Goal: Task Accomplishment & Management: Complete application form

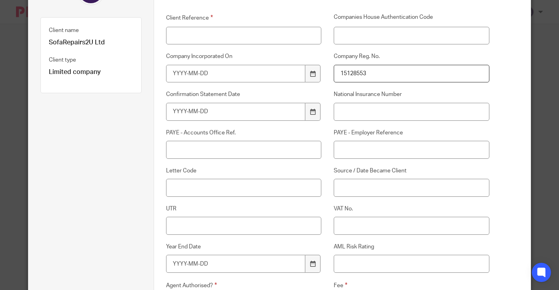
scroll to position [112, 0]
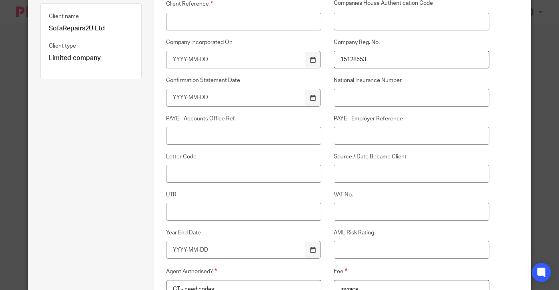
type input "CT - need codes"
click at [233, 20] on input "Client Reference" at bounding box center [243, 22] width 155 height 18
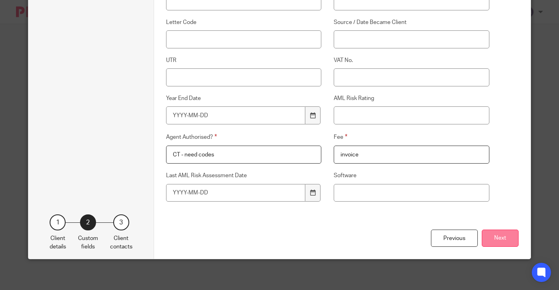
type input "SOF001"
click at [489, 242] on button "Next" at bounding box center [500, 238] width 37 height 17
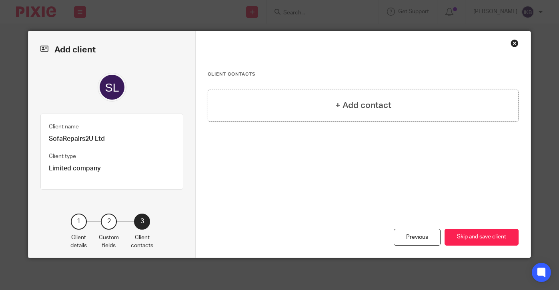
scroll to position [0, 0]
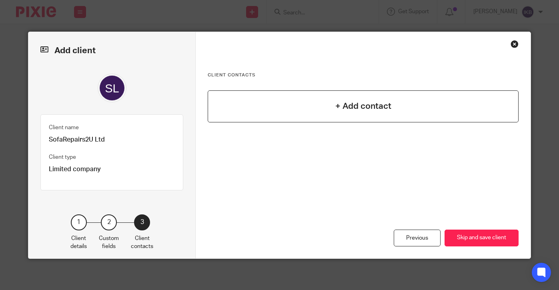
click at [362, 111] on h4 "+ Add contact" at bounding box center [364, 106] width 56 height 12
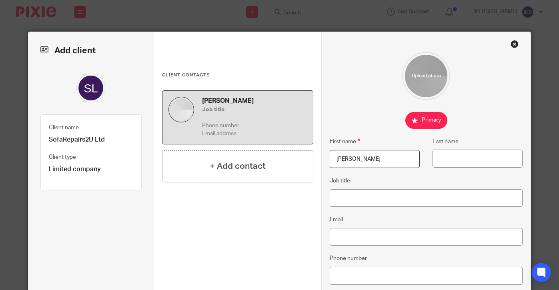
type input "Adam"
click at [444, 168] on div "First name Adam Last name" at bounding box center [419, 156] width 205 height 39
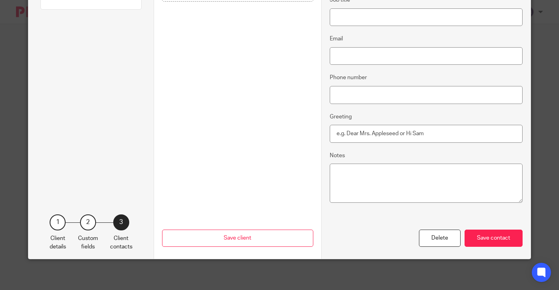
scroll to position [14, 0]
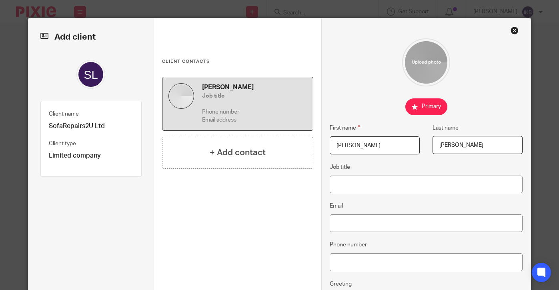
type input "Whittle"
paste input "[EMAIL_ADDRESS][DOMAIN_NAME]"
type input "[EMAIL_ADDRESS][DOMAIN_NAME]"
click at [369, 203] on fieldset "Email sofarepairs2u@gmail.com" at bounding box center [426, 216] width 193 height 31
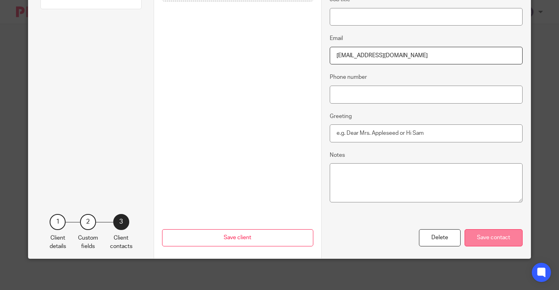
click at [523, 243] on div "Save contact" at bounding box center [494, 237] width 58 height 17
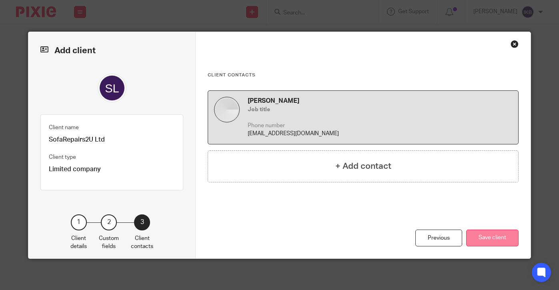
click at [519, 243] on button "Save client" at bounding box center [492, 238] width 52 height 17
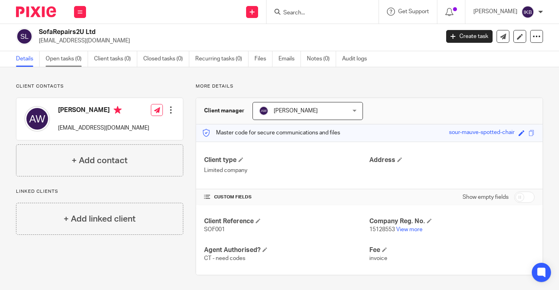
click at [61, 62] on link "Open tasks (0)" at bounding box center [67, 59] width 42 height 16
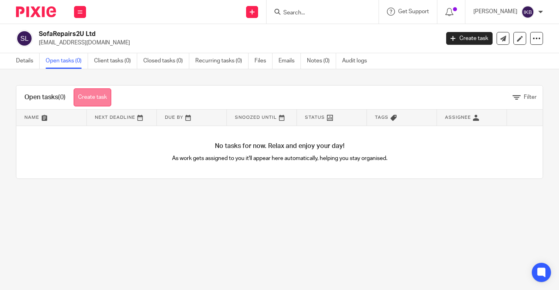
click at [108, 103] on link "Create task" at bounding box center [93, 97] width 38 height 18
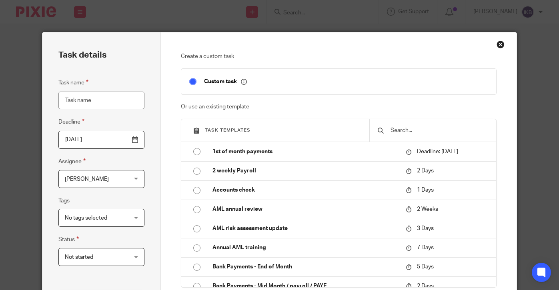
click at [425, 123] on div at bounding box center [433, 130] width 127 height 22
click at [424, 129] on input "text" at bounding box center [439, 130] width 99 height 9
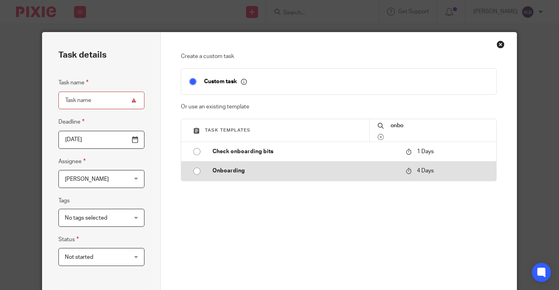
type input "onbo"
click at [311, 175] on td "Onboarding" at bounding box center [303, 170] width 197 height 19
type input "[DATE]"
type input "Onboarding"
checkbox input "false"
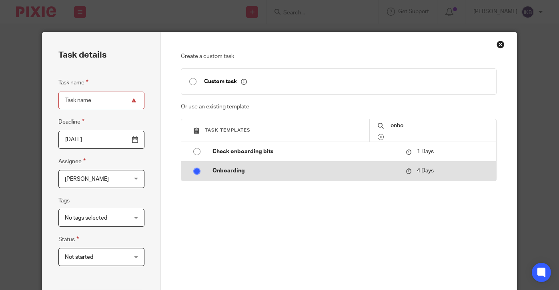
radio input "true"
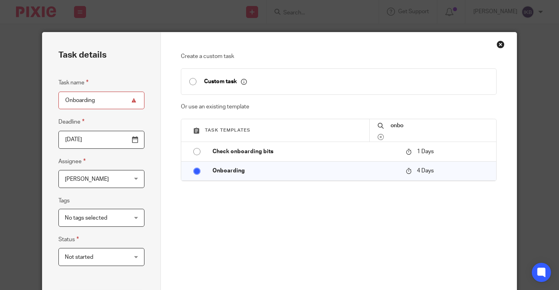
click at [136, 140] on input "[DATE]" at bounding box center [101, 140] width 86 height 18
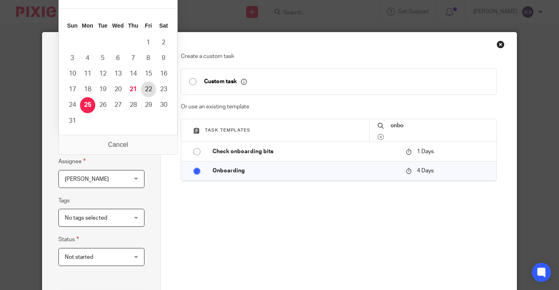
type input "[DATE]"
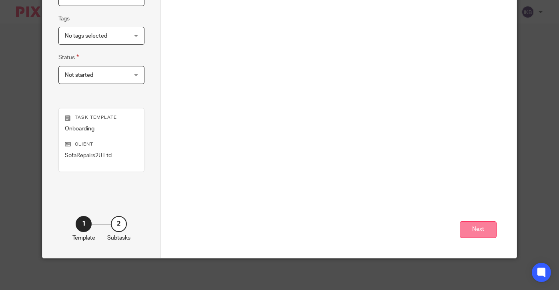
click at [475, 232] on button "Next" at bounding box center [478, 229] width 37 height 17
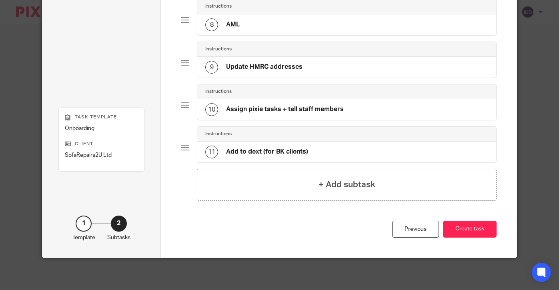
scroll to position [372, 0]
click at [488, 240] on div "Previous Create task" at bounding box center [339, 239] width 316 height 37
click at [485, 233] on button "Create task" at bounding box center [470, 229] width 54 height 17
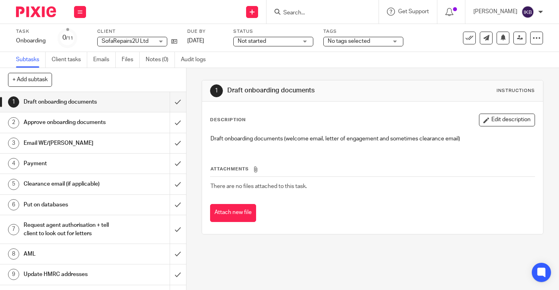
click at [283, 12] on input "Search" at bounding box center [319, 13] width 72 height 7
type input "a"
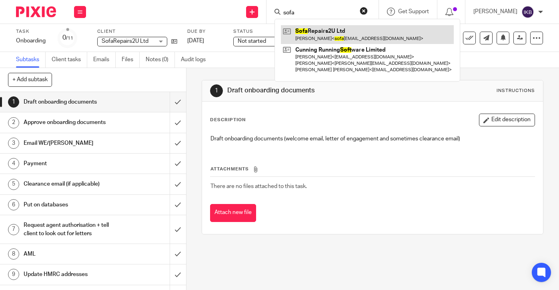
type input "sofa"
click at [284, 30] on link at bounding box center [367, 34] width 173 height 18
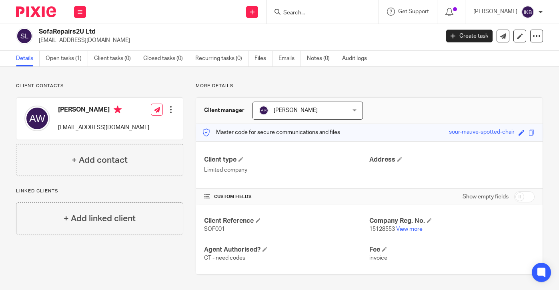
scroll to position [2, 0]
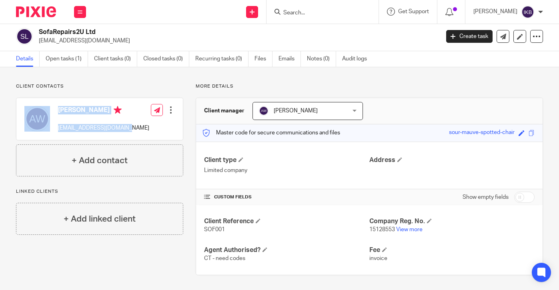
drag, startPoint x: 137, startPoint y: 129, endPoint x: 52, endPoint y: 128, distance: 84.9
click at [52, 128] on div "[PERSON_NAME] [EMAIL_ADDRESS][DOMAIN_NAME] Edit contact Create client from cont…" at bounding box center [99, 119] width 167 height 42
click at [80, 128] on p "[EMAIL_ADDRESS][DOMAIN_NAME]" at bounding box center [103, 128] width 91 height 8
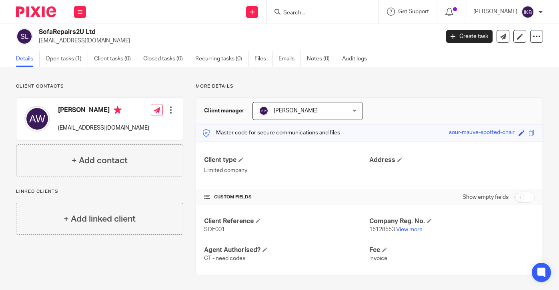
click at [207, 94] on div "More details Client manager [PERSON_NAME] [PERSON_NAME] [PERSON_NAME] [PERSON_N…" at bounding box center [363, 179] width 360 height 192
